Goal: Task Accomplishment & Management: Use online tool/utility

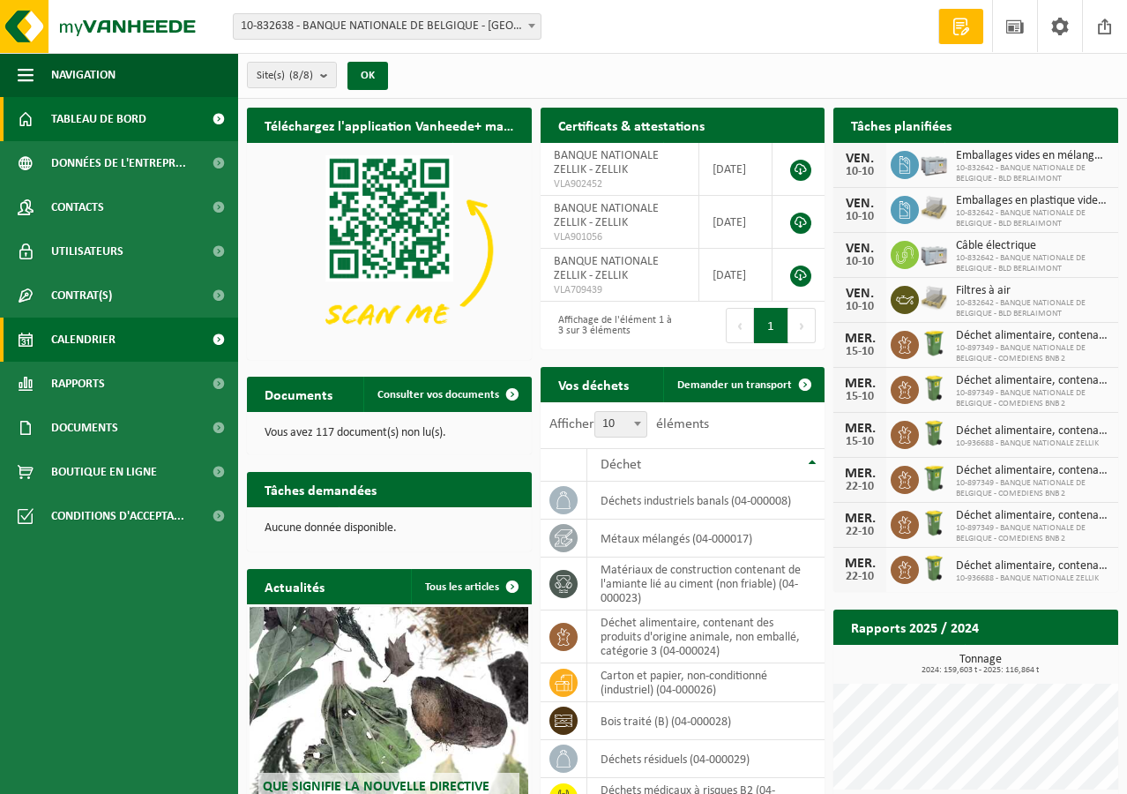
click at [54, 333] on span "Calendrier" at bounding box center [83, 340] width 64 height 44
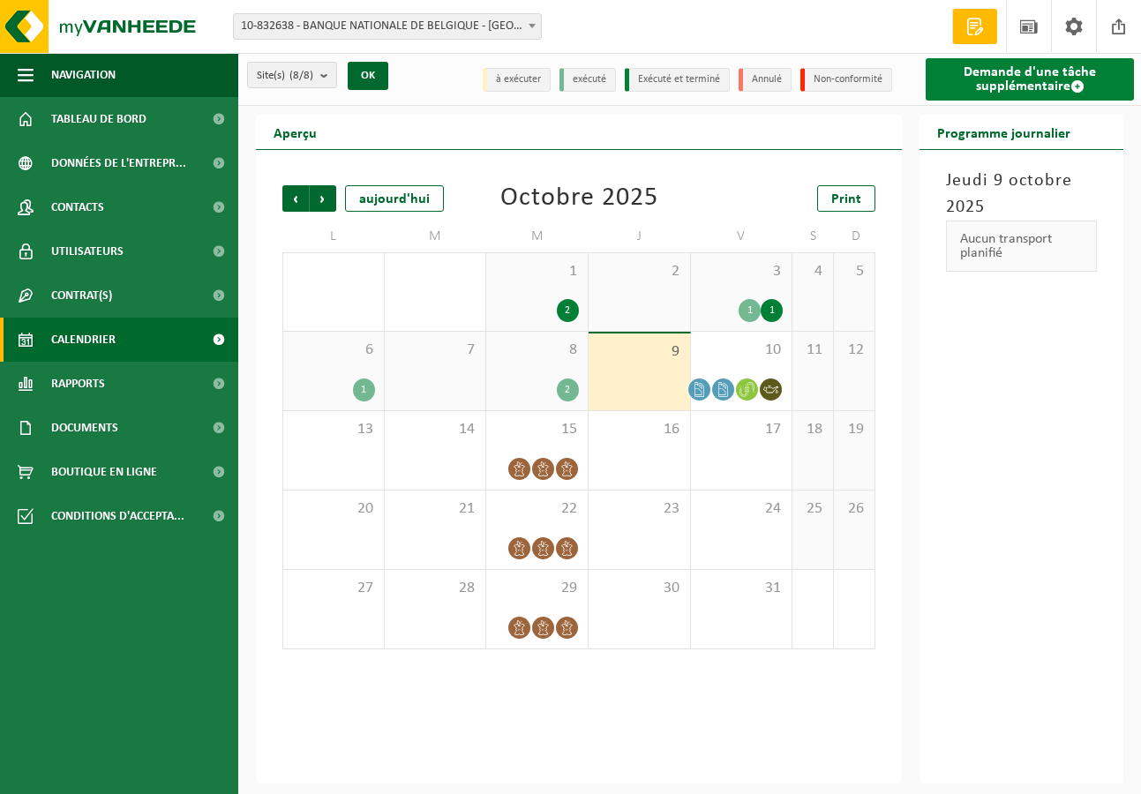
click at [1046, 85] on link "Demande d'une tâche supplémentaire" at bounding box center [1029, 79] width 208 height 42
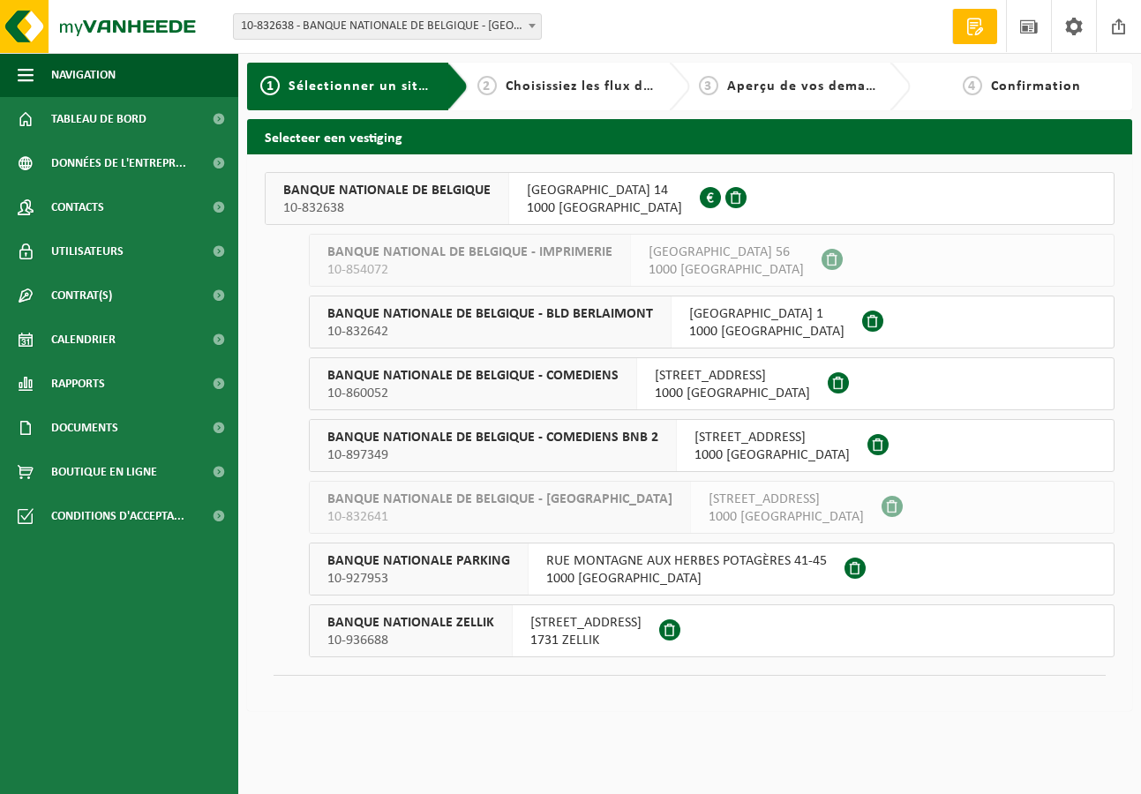
click at [552, 314] on span "BANQUE NATIONALE DE BELGIQUE - BLD BERLAIMONT" at bounding box center [490, 314] width 326 height 18
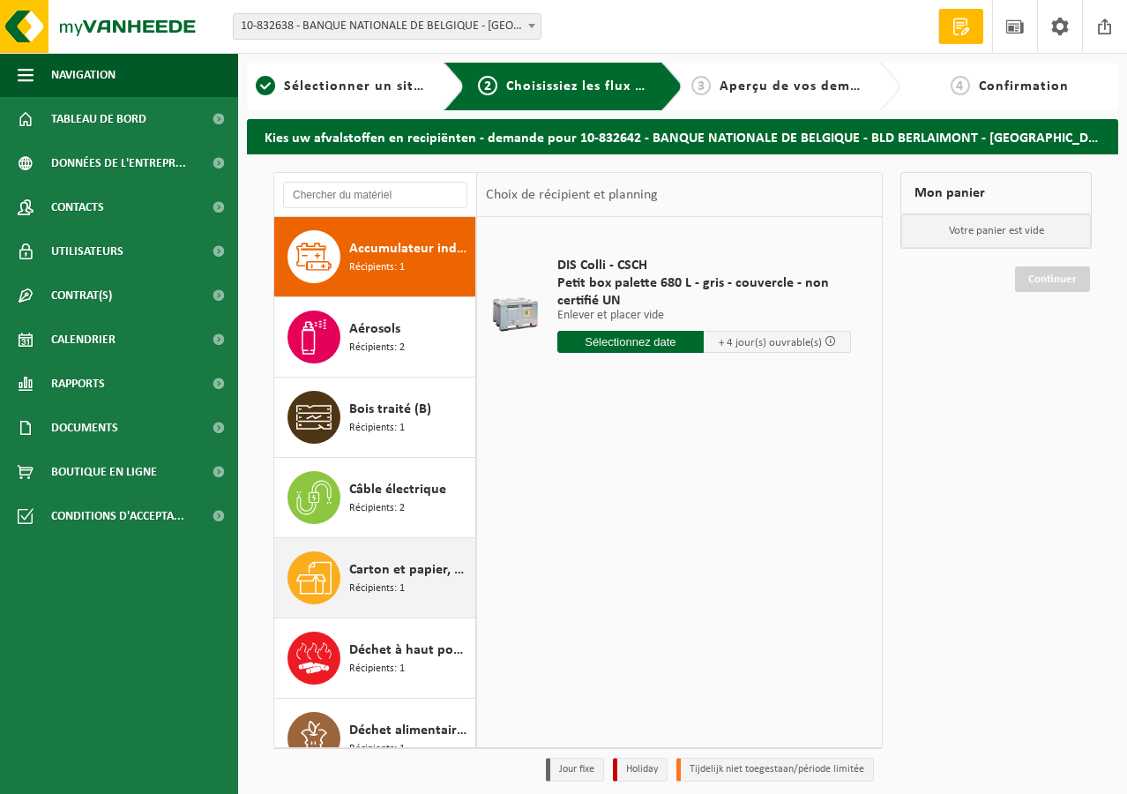
click at [386, 558] on div "Carton et papier, non-conditionné (industriel) Récipients: 1" at bounding box center [410, 577] width 122 height 53
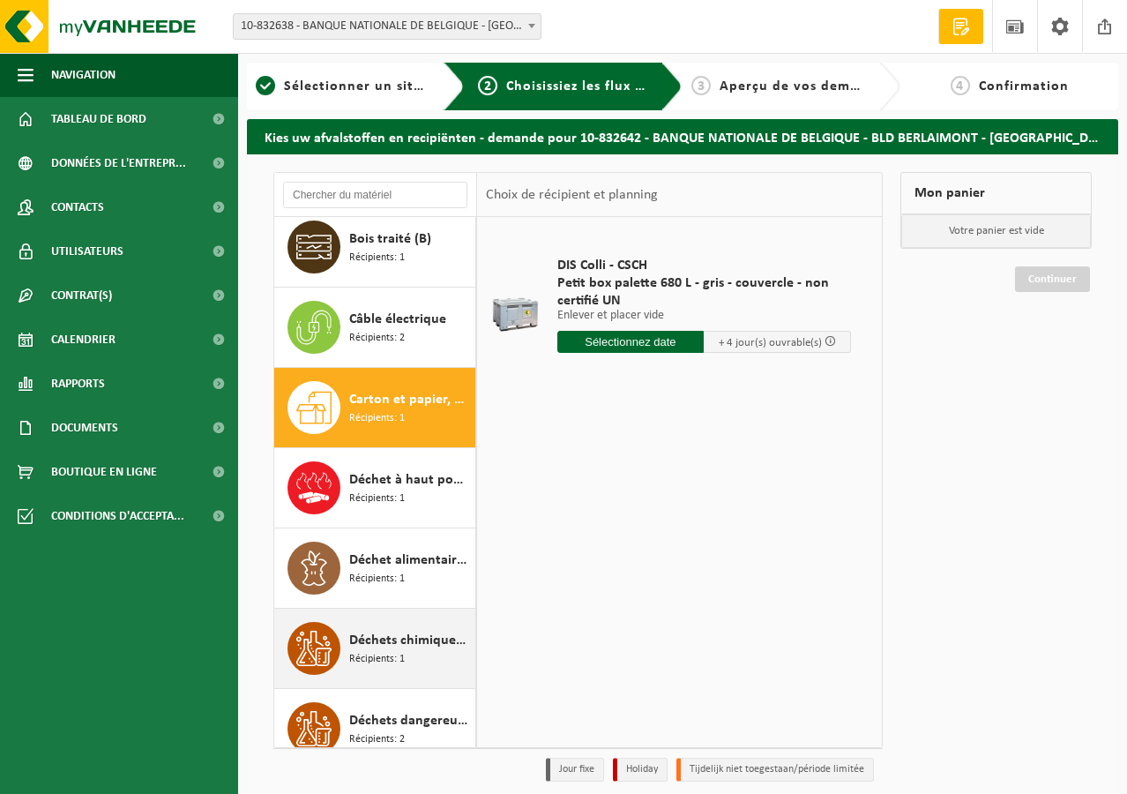
scroll to position [321, 0]
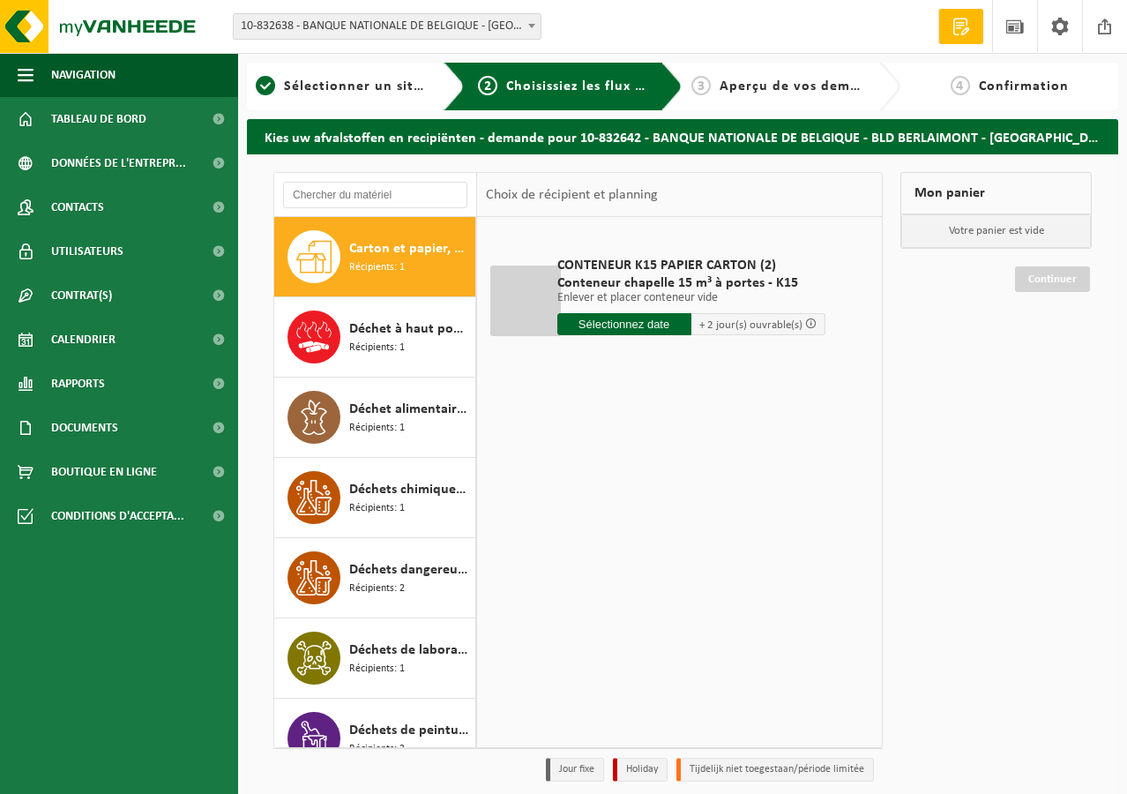
click at [618, 320] on input "text" at bounding box center [625, 324] width 134 height 22
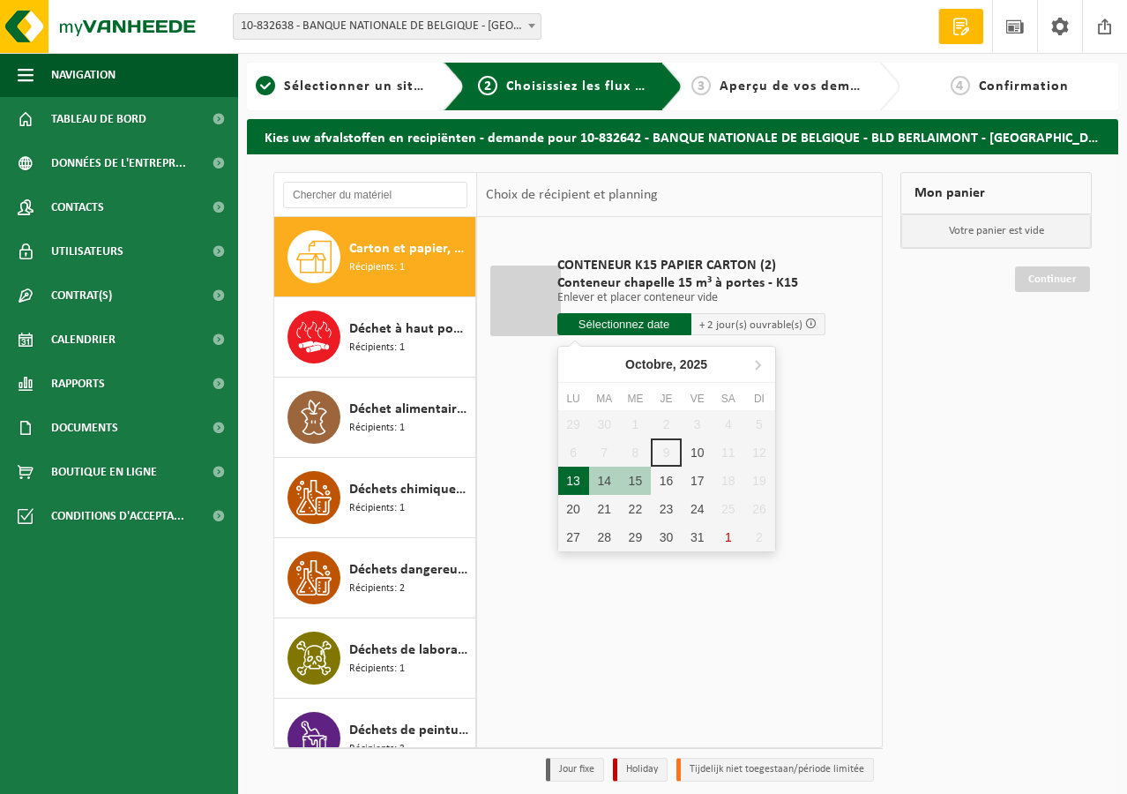
click at [577, 483] on div "13" at bounding box center [573, 481] width 31 height 28
type input "à partir de 2025-10-13"
click at [577, 483] on div "13" at bounding box center [573, 481] width 31 height 28
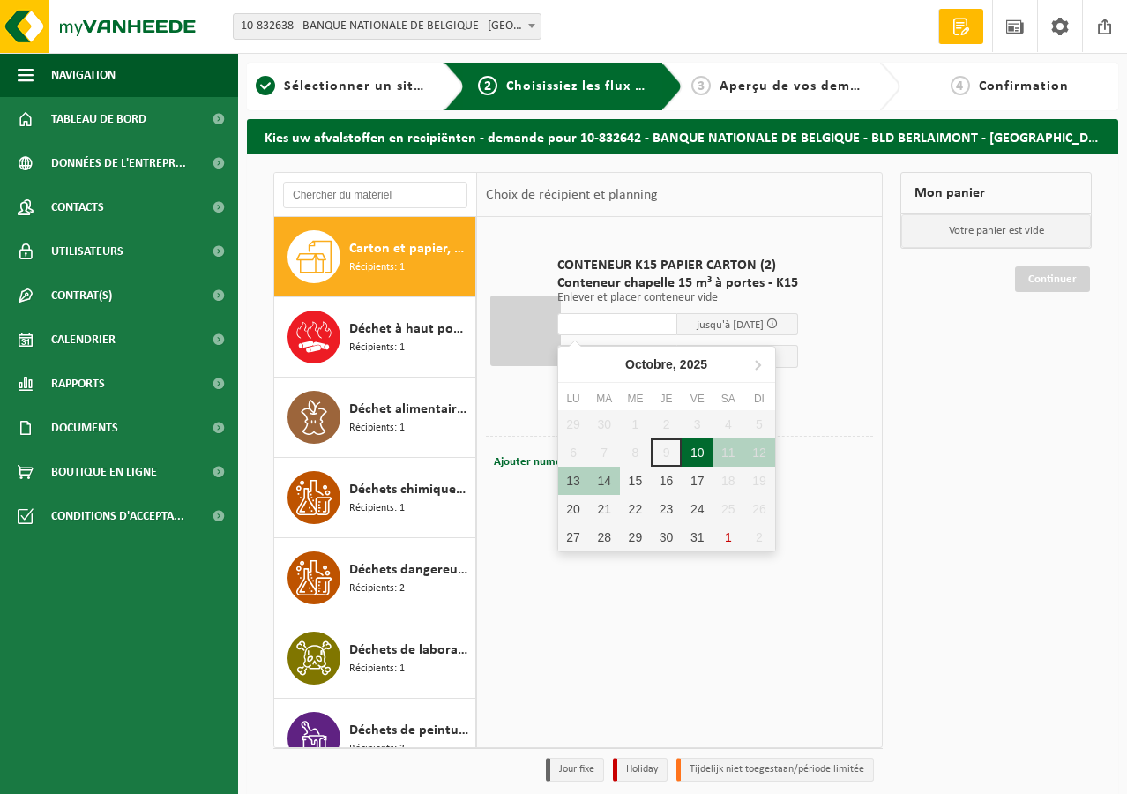
click at [701, 447] on div "10" at bounding box center [697, 452] width 31 height 28
type input "à partir de 2025-10-10"
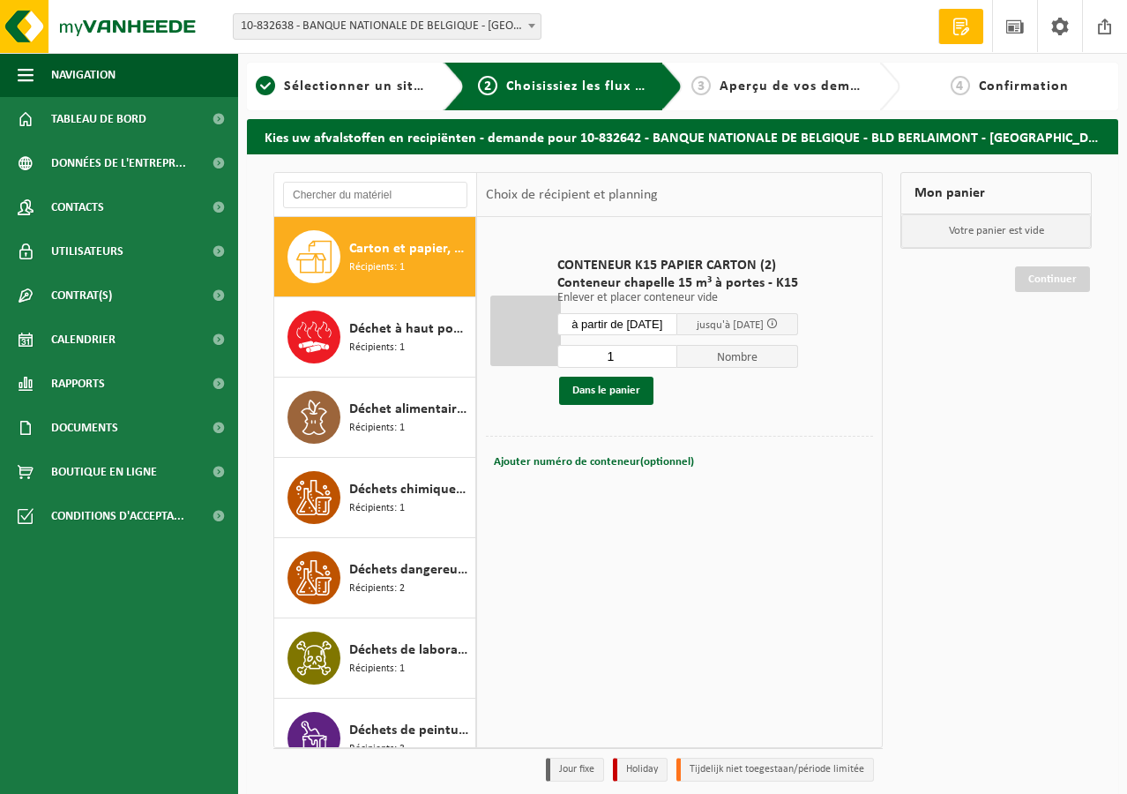
type input "1"
click at [671, 362] on input "1" at bounding box center [618, 356] width 121 height 23
click at [664, 326] on input "à partir de 2025-10-10" at bounding box center [618, 324] width 121 height 22
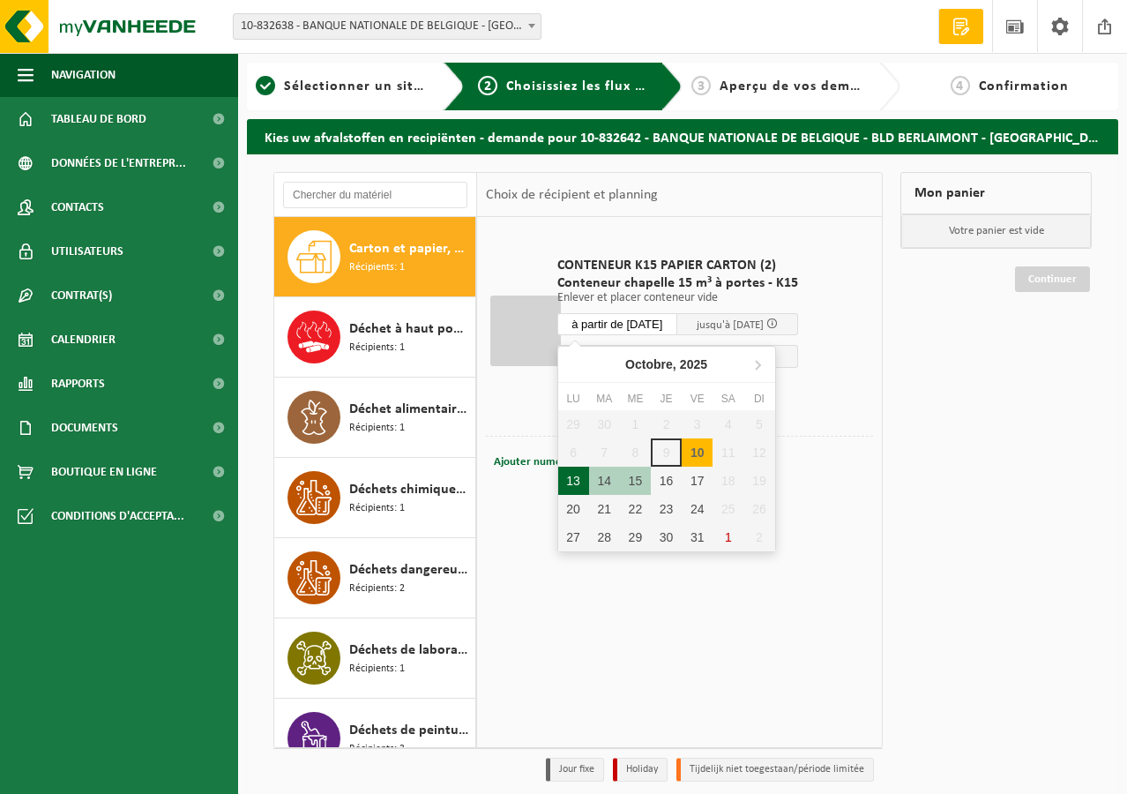
click at [572, 492] on div "13" at bounding box center [573, 481] width 31 height 28
type input "à partir de 2025-10-13"
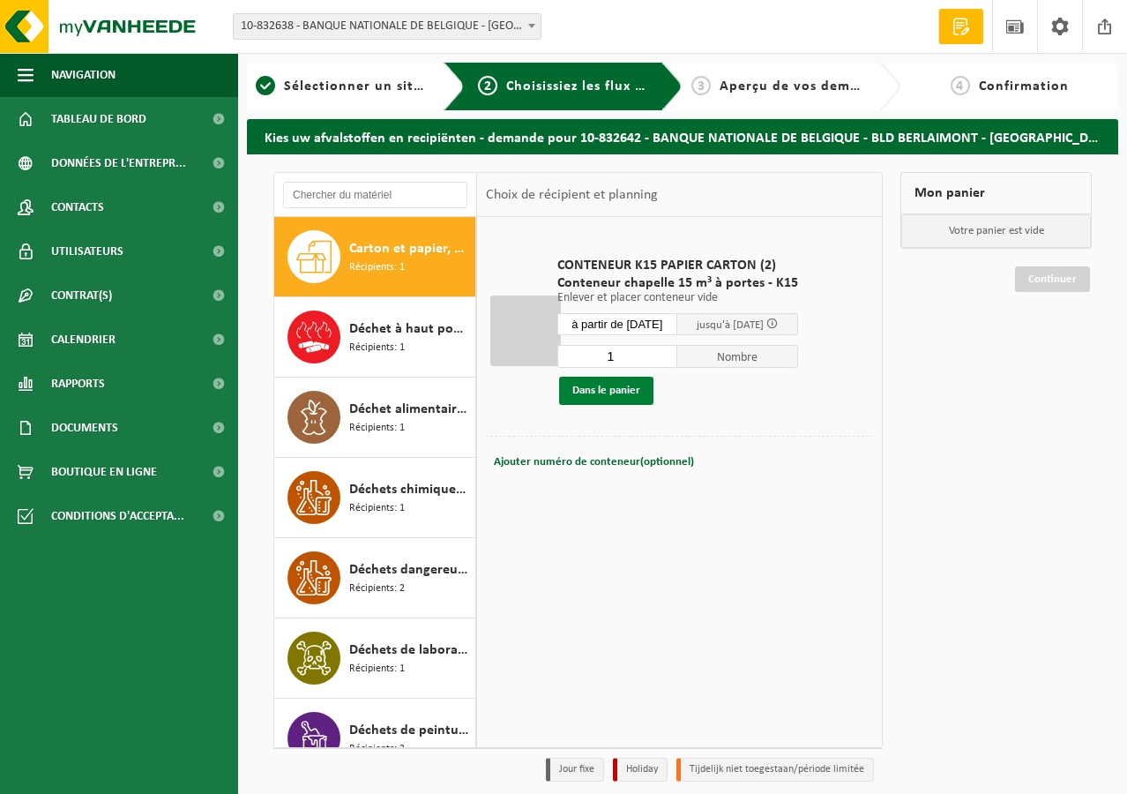
click at [637, 391] on button "Dans le panier" at bounding box center [606, 391] width 94 height 28
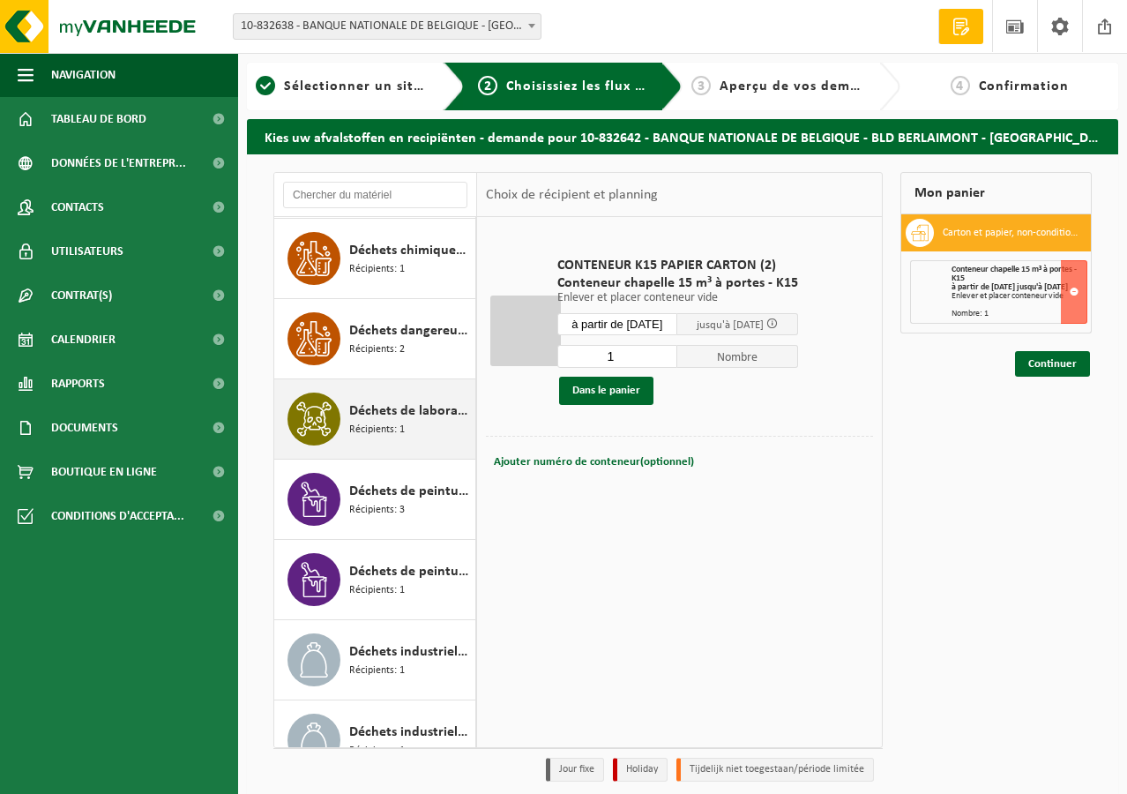
scroll to position [586, 0]
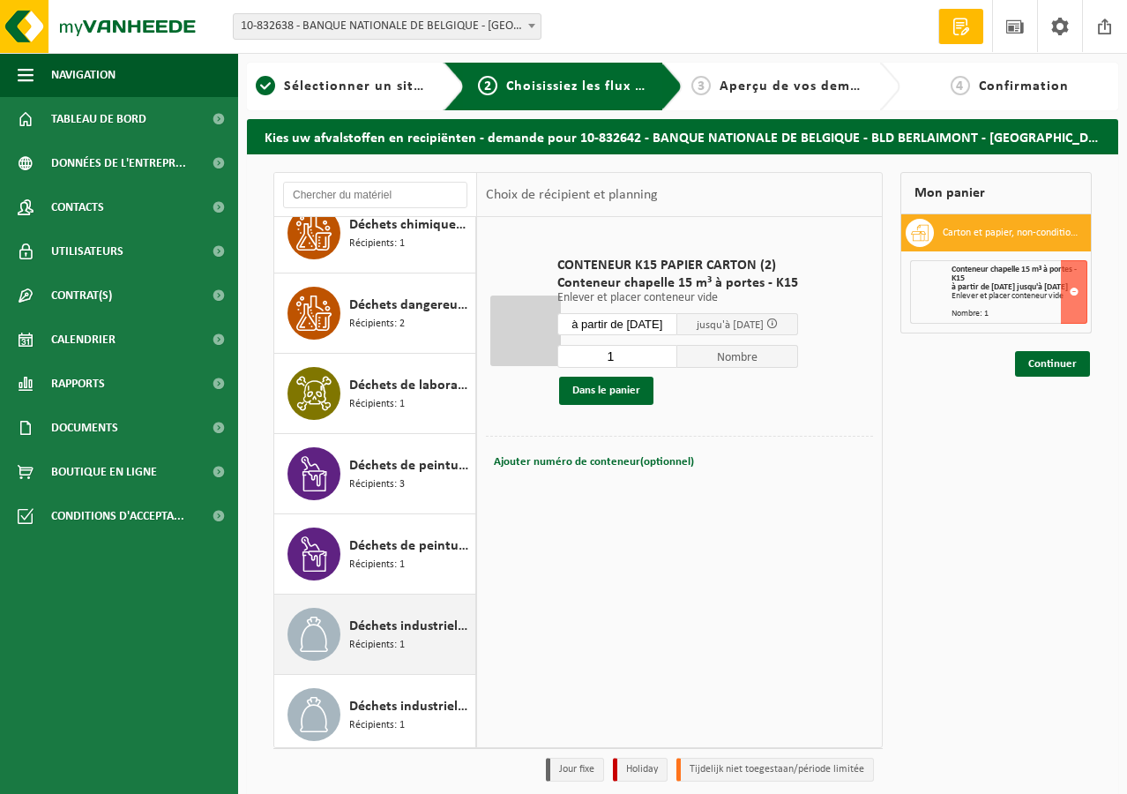
click at [378, 625] on span "Déchets industriels banals" at bounding box center [410, 626] width 122 height 21
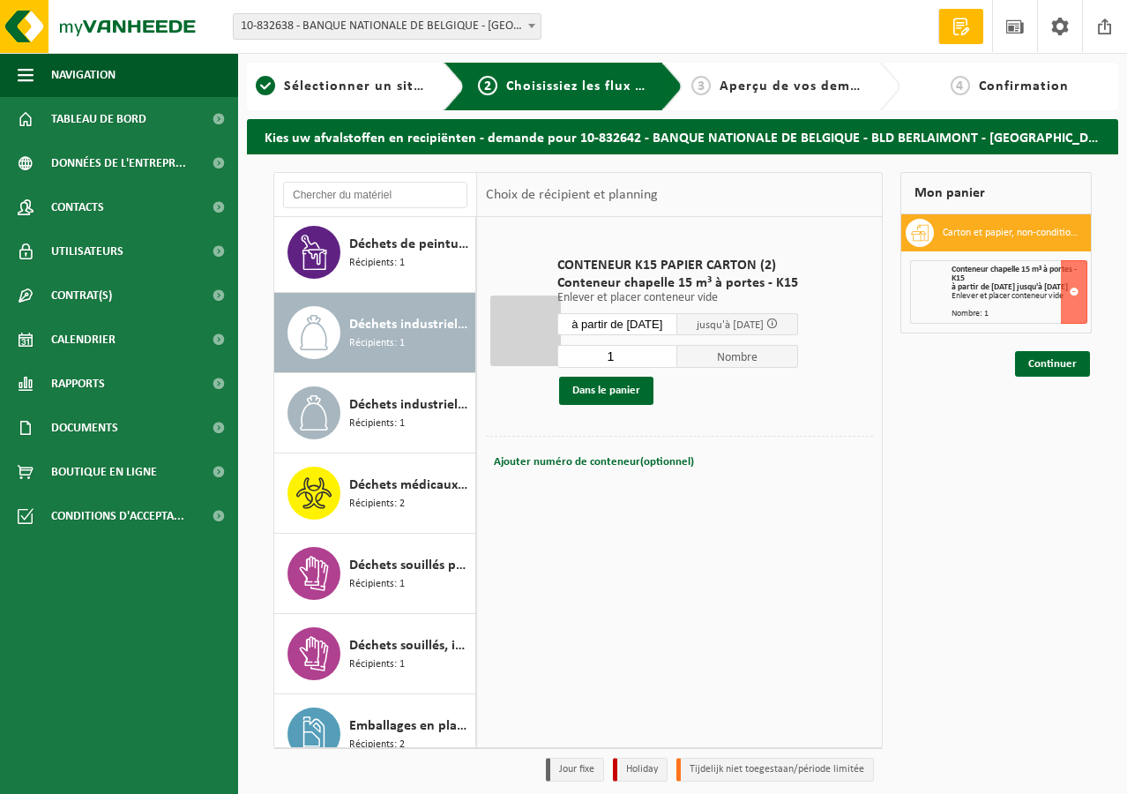
scroll to position [963, 0]
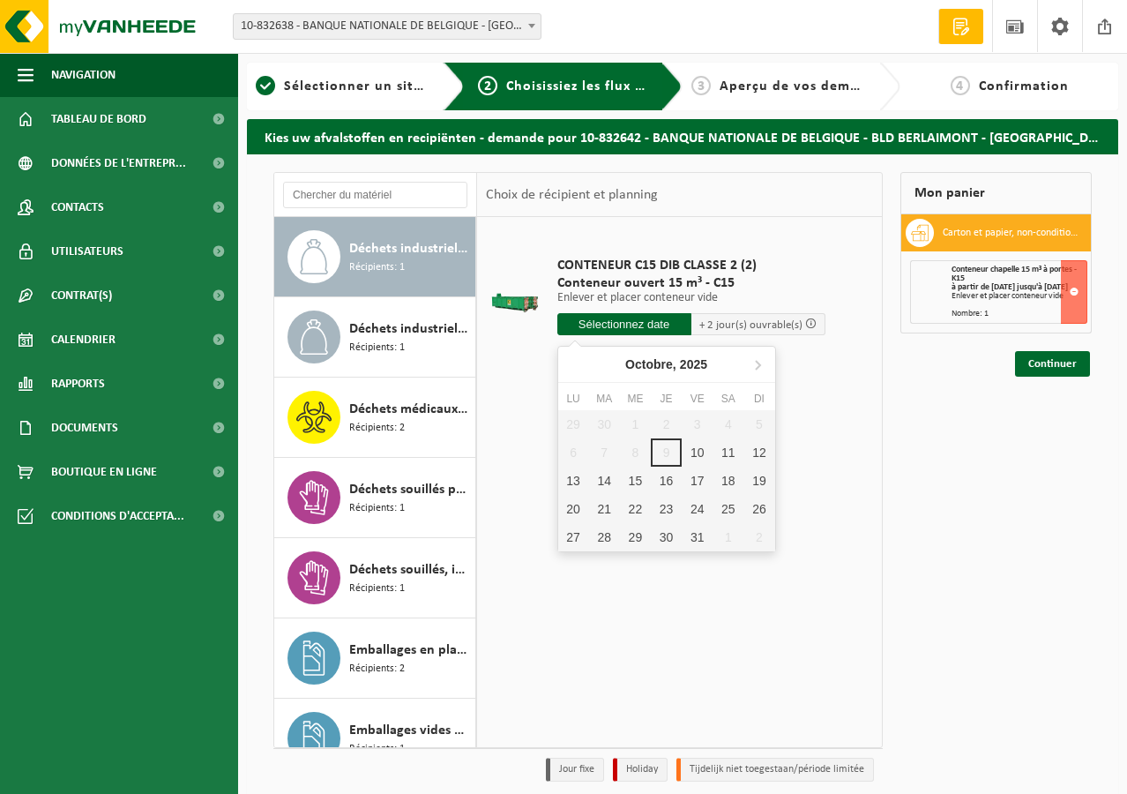
click at [628, 320] on input "text" at bounding box center [625, 324] width 134 height 22
click at [572, 481] on div "13" at bounding box center [573, 481] width 31 height 28
type input "à partir de 2025-10-13"
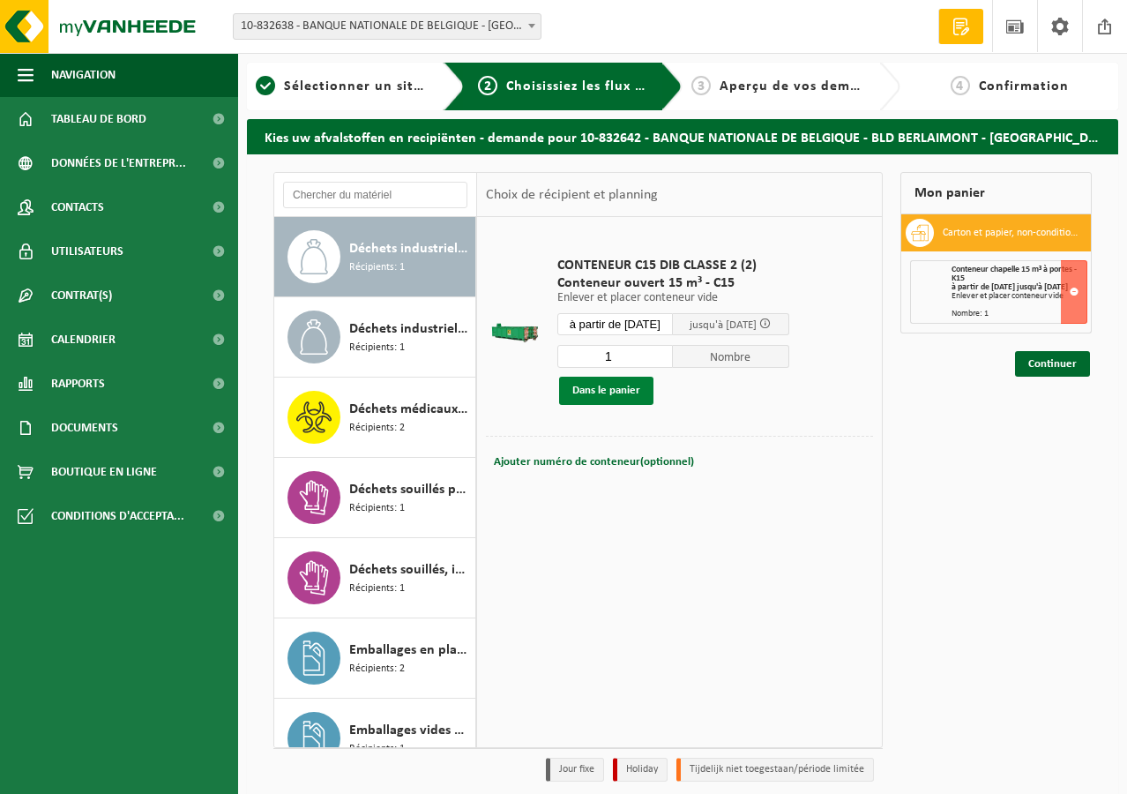
click at [600, 382] on button "Dans le panier" at bounding box center [606, 391] width 94 height 28
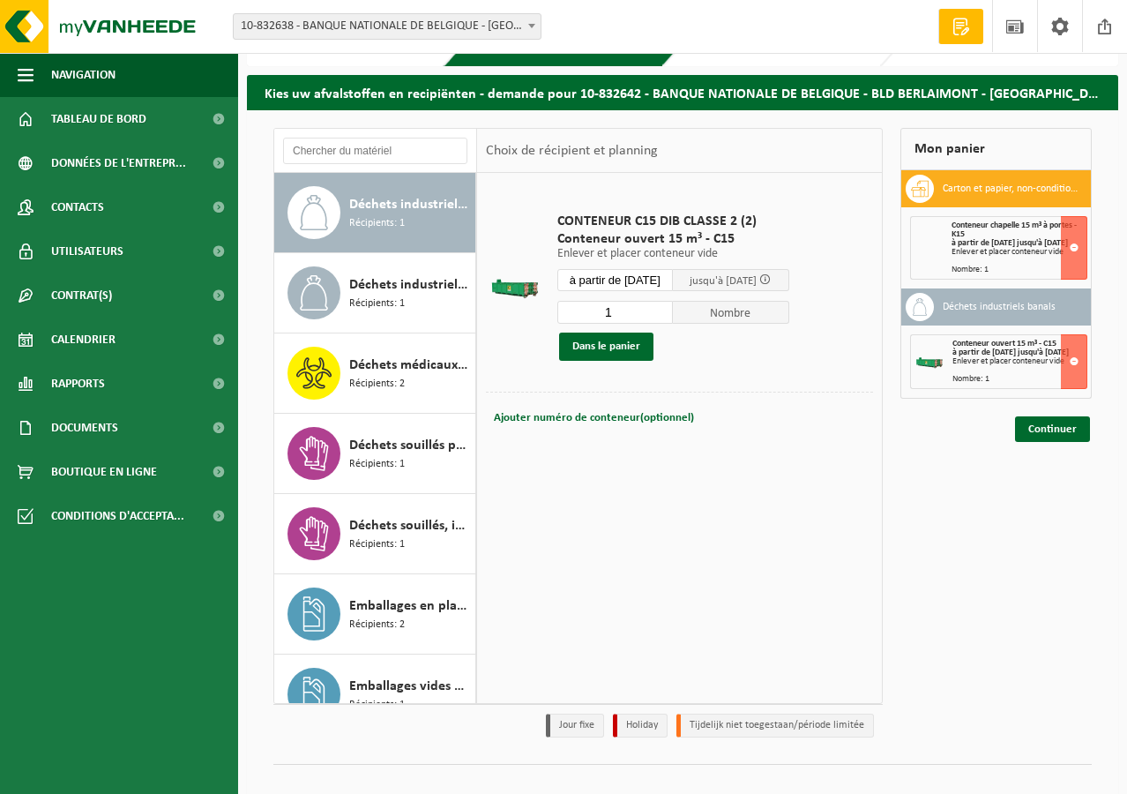
scroll to position [68, 0]
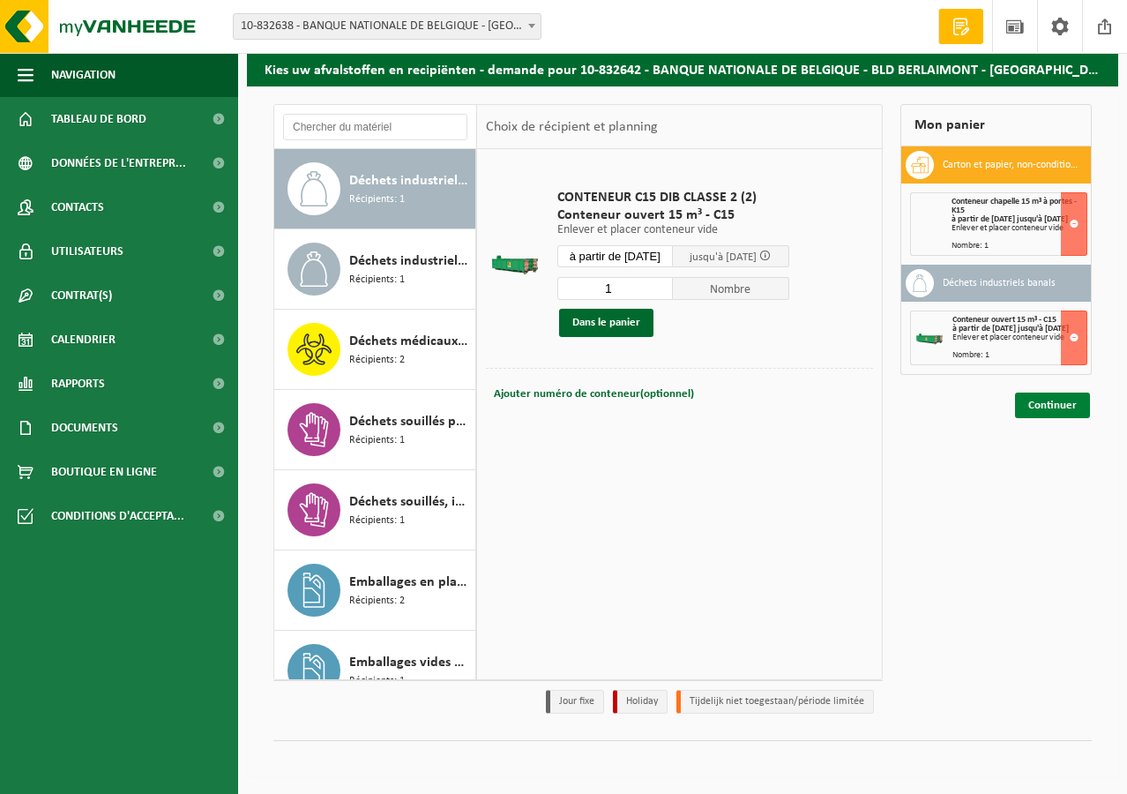
click at [1049, 418] on link "Continuer" at bounding box center [1052, 406] width 75 height 26
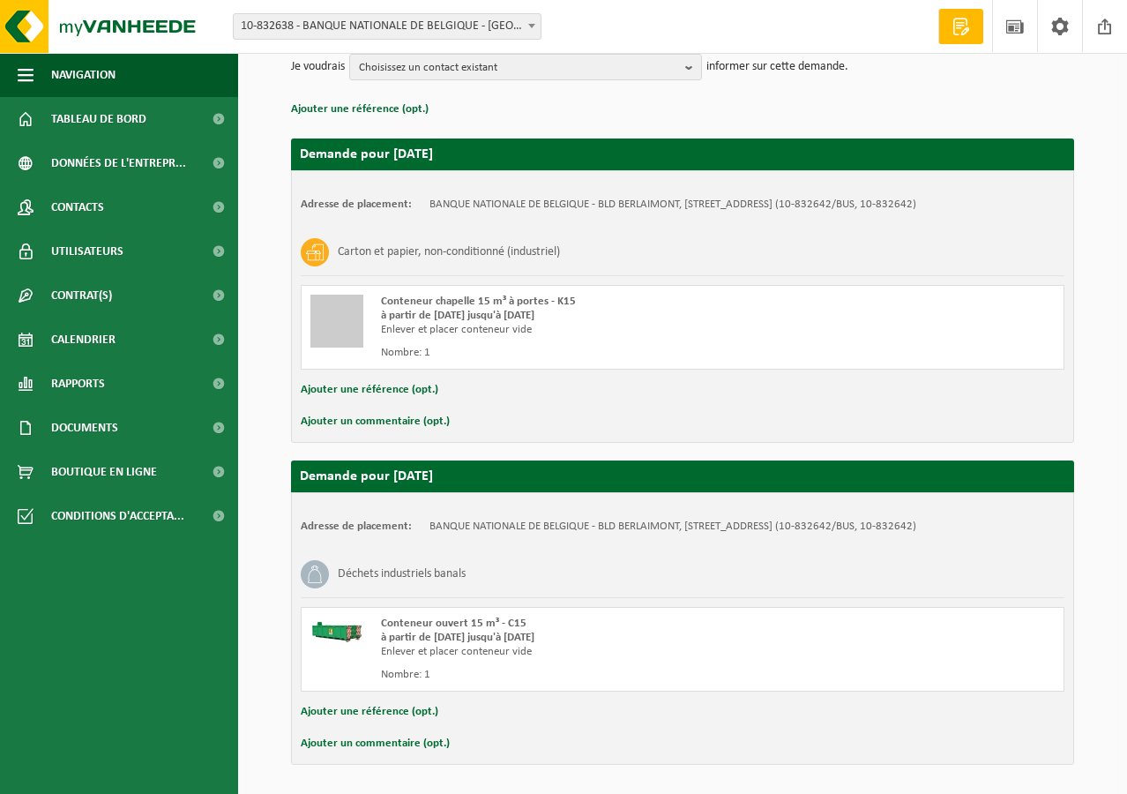
scroll to position [285, 0]
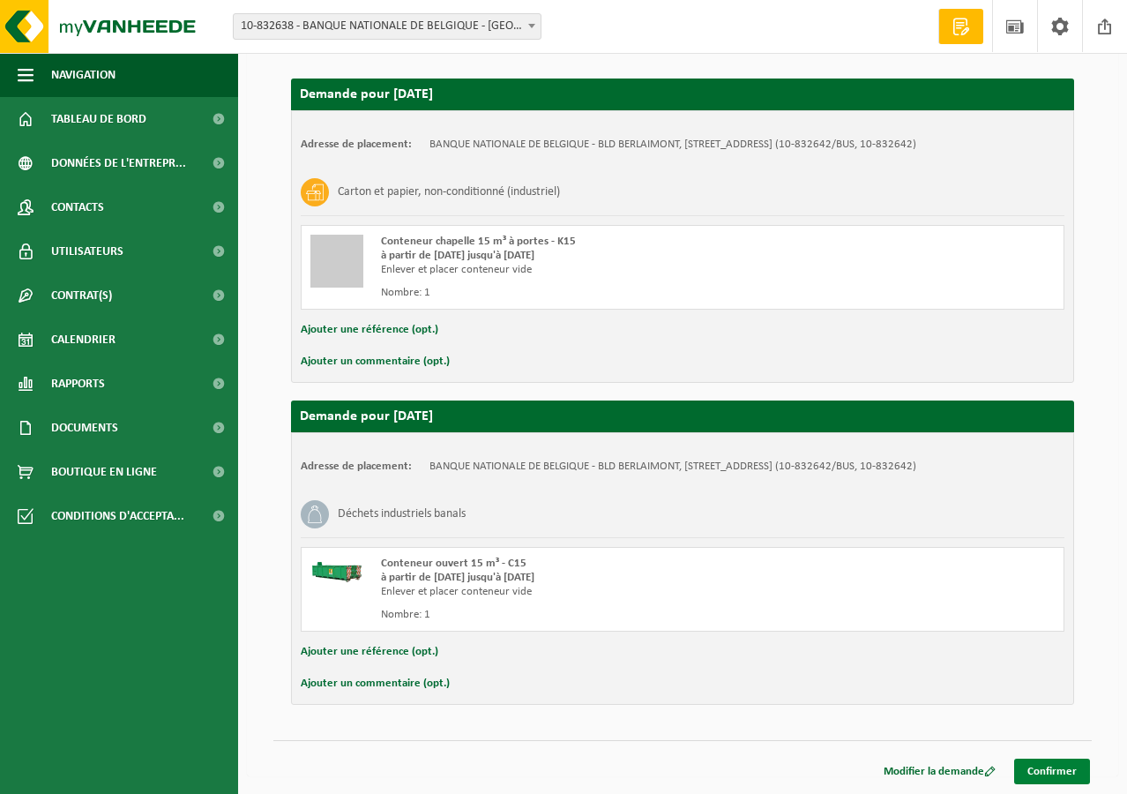
click at [1043, 764] on link "Confirmer" at bounding box center [1052, 772] width 76 height 26
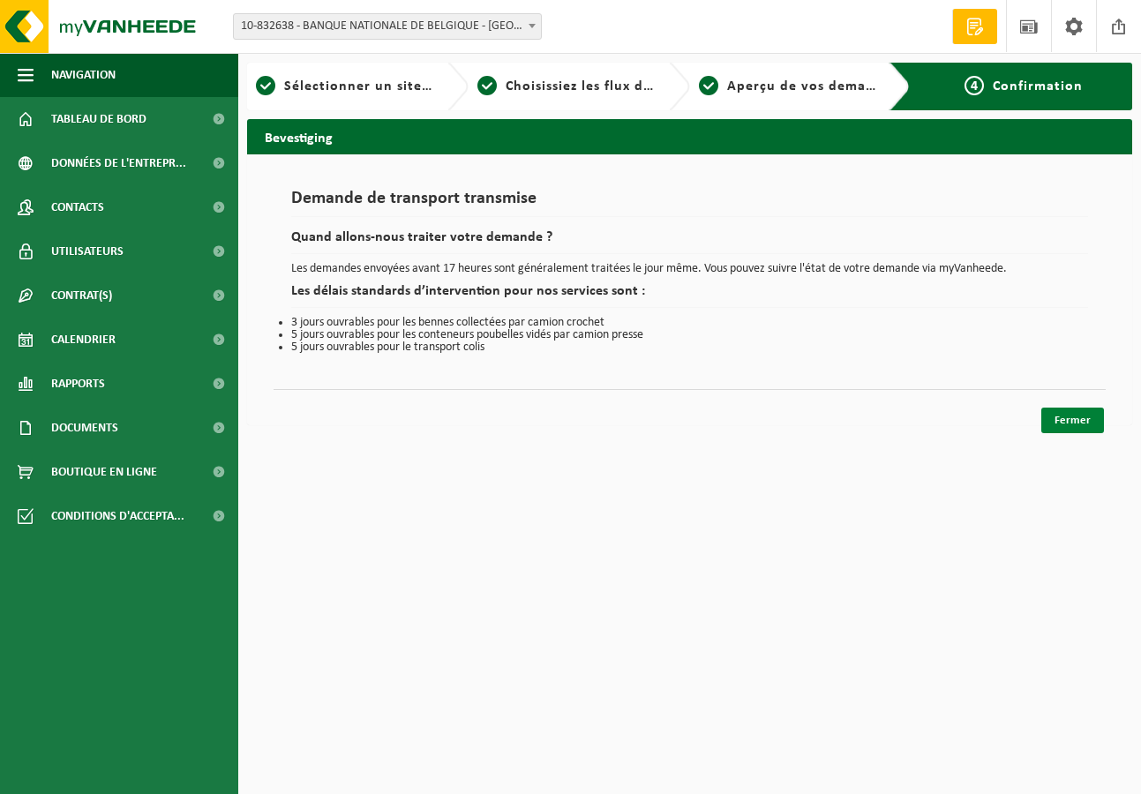
click at [1068, 418] on link "Fermer" at bounding box center [1072, 421] width 63 height 26
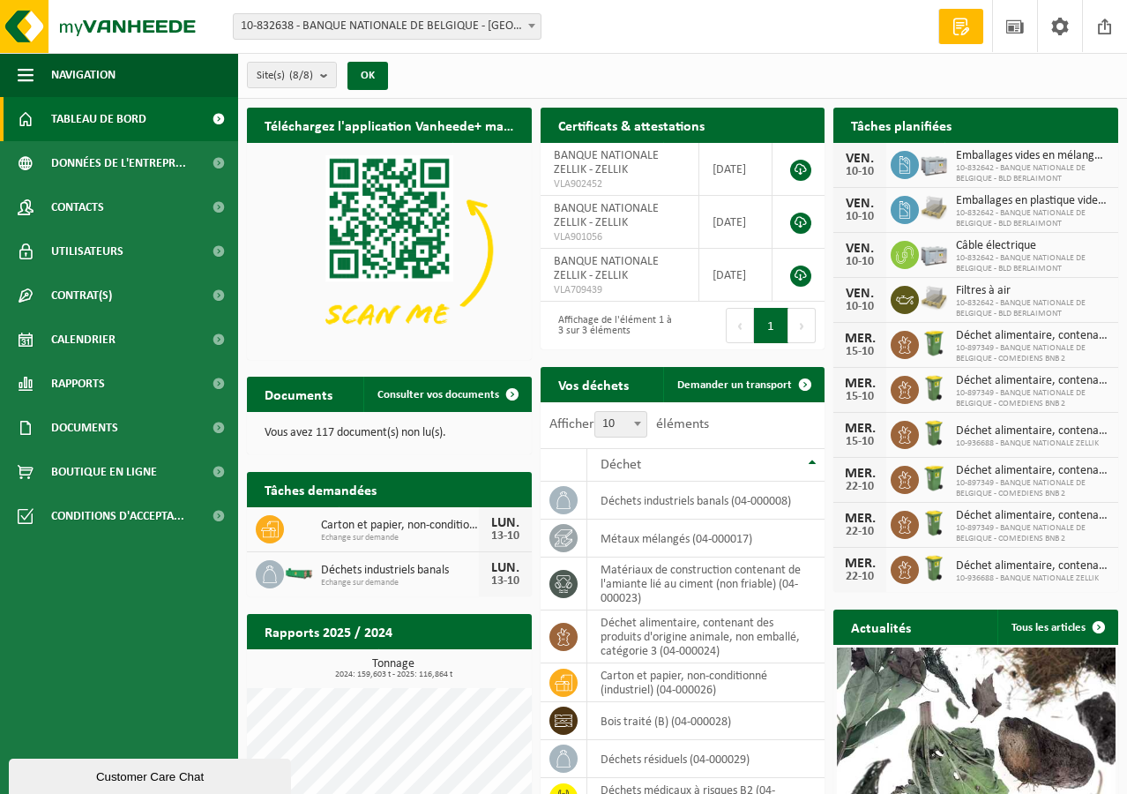
drag, startPoint x: 662, startPoint y: 74, endPoint x: 675, endPoint y: 64, distance: 16.4
click at [662, 74] on div "Site(s) (8/8) Tout sélectionner Tout désélectionner Sélectionner les actifs BAN…" at bounding box center [682, 76] width 889 height 46
